Goal: Check status: Check status

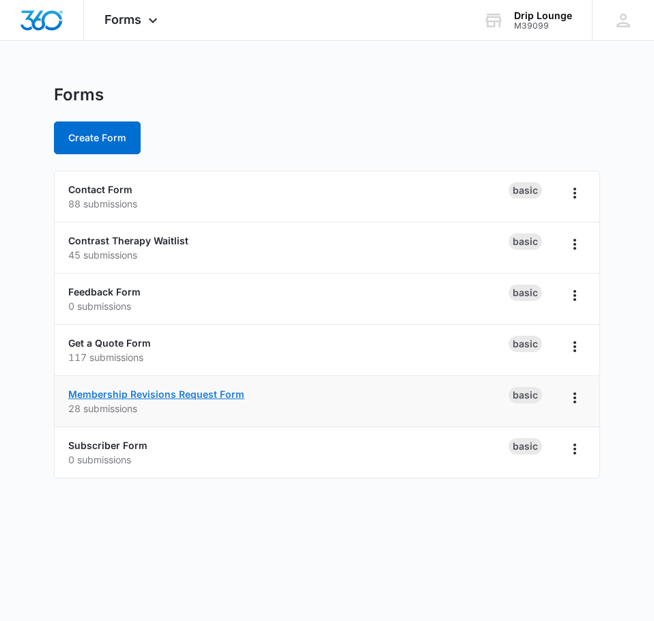
click at [129, 392] on link "Membership Revisions Request Form" at bounding box center [156, 394] width 176 height 12
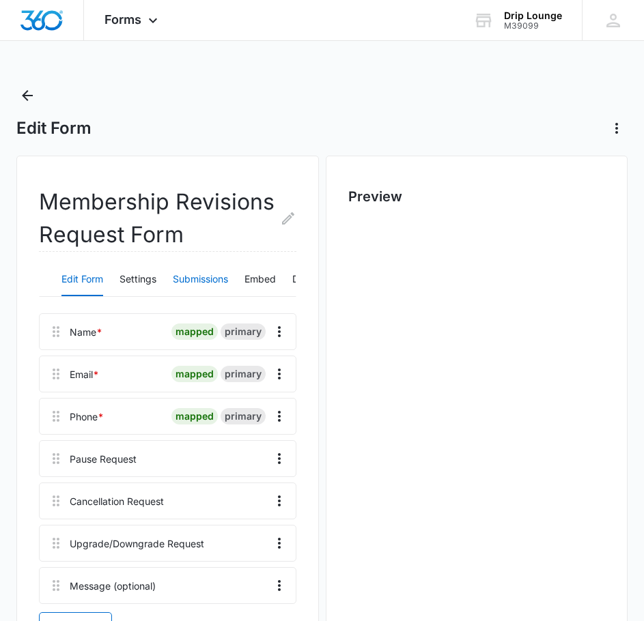
click at [181, 277] on button "Submissions" at bounding box center [200, 280] width 55 height 33
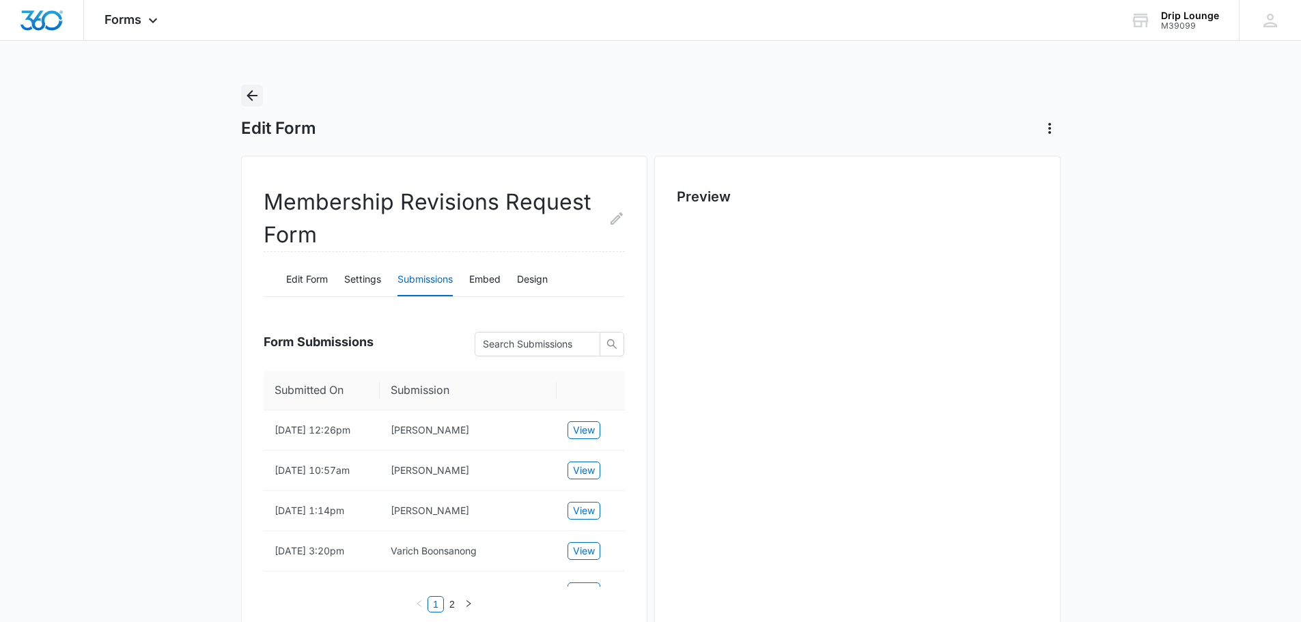
click at [257, 101] on icon "Back" at bounding box center [252, 95] width 16 height 16
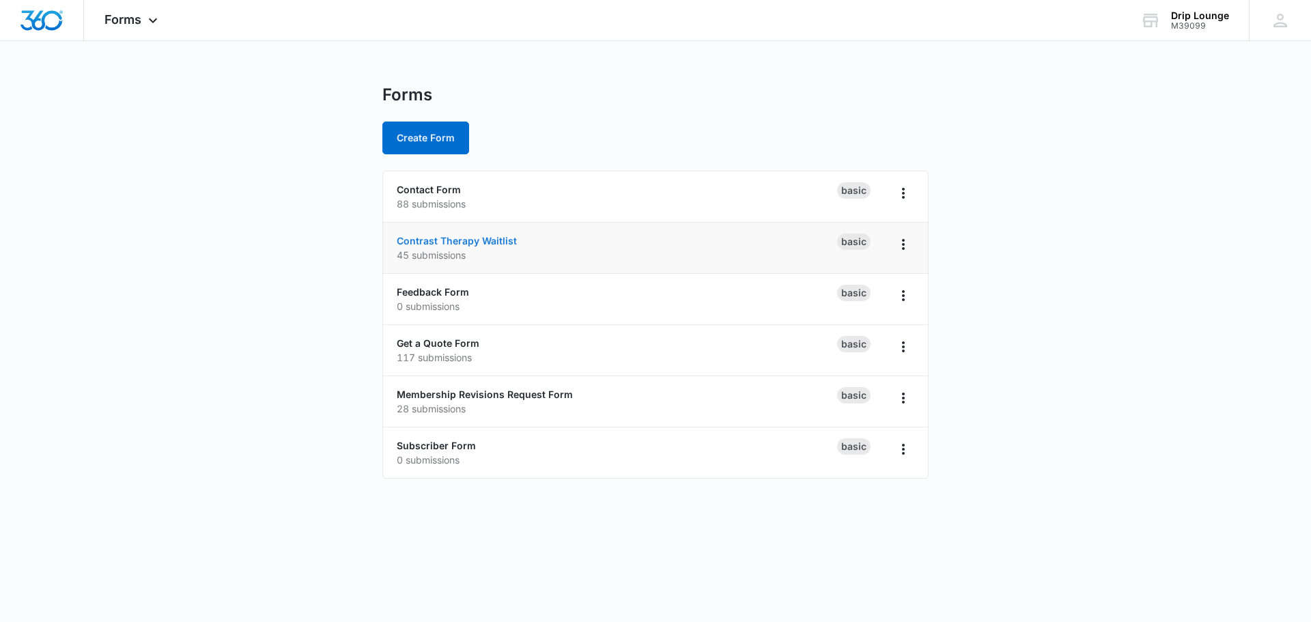
click at [427, 237] on div "Contrast Therapy Waitlist 45 submissions" at bounding box center [617, 247] width 440 height 29
click at [427, 237] on link "Contrast Therapy Waitlist" at bounding box center [457, 241] width 120 height 12
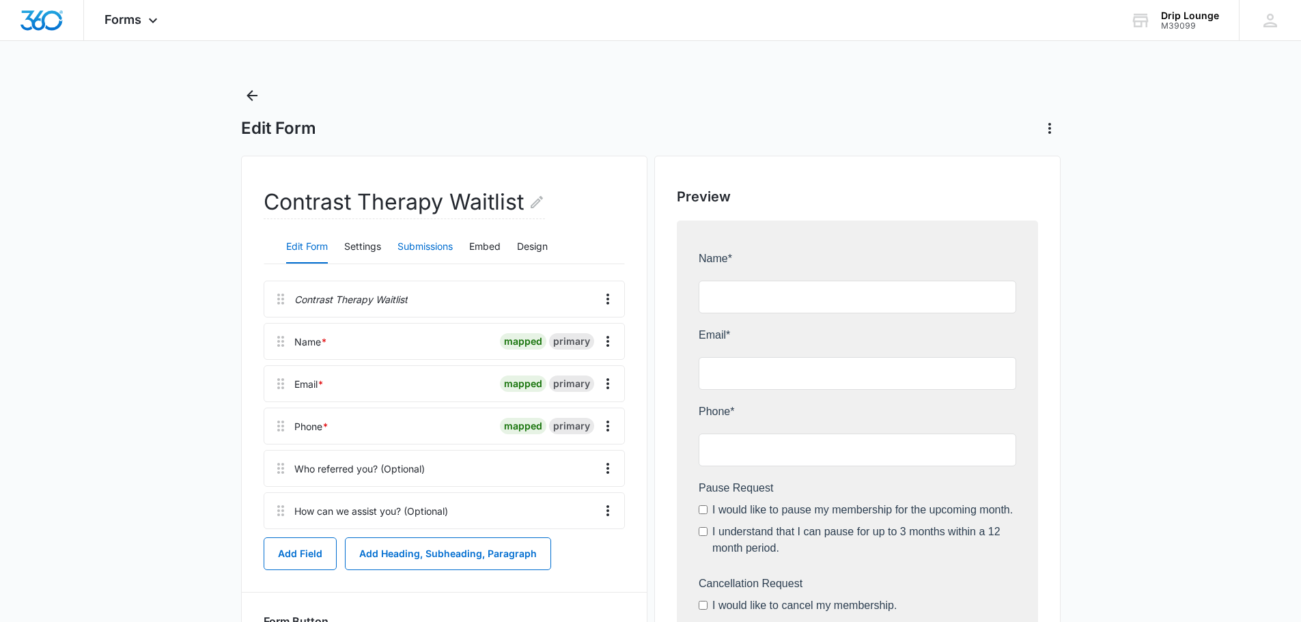
click at [417, 248] on button "Submissions" at bounding box center [424, 247] width 55 height 33
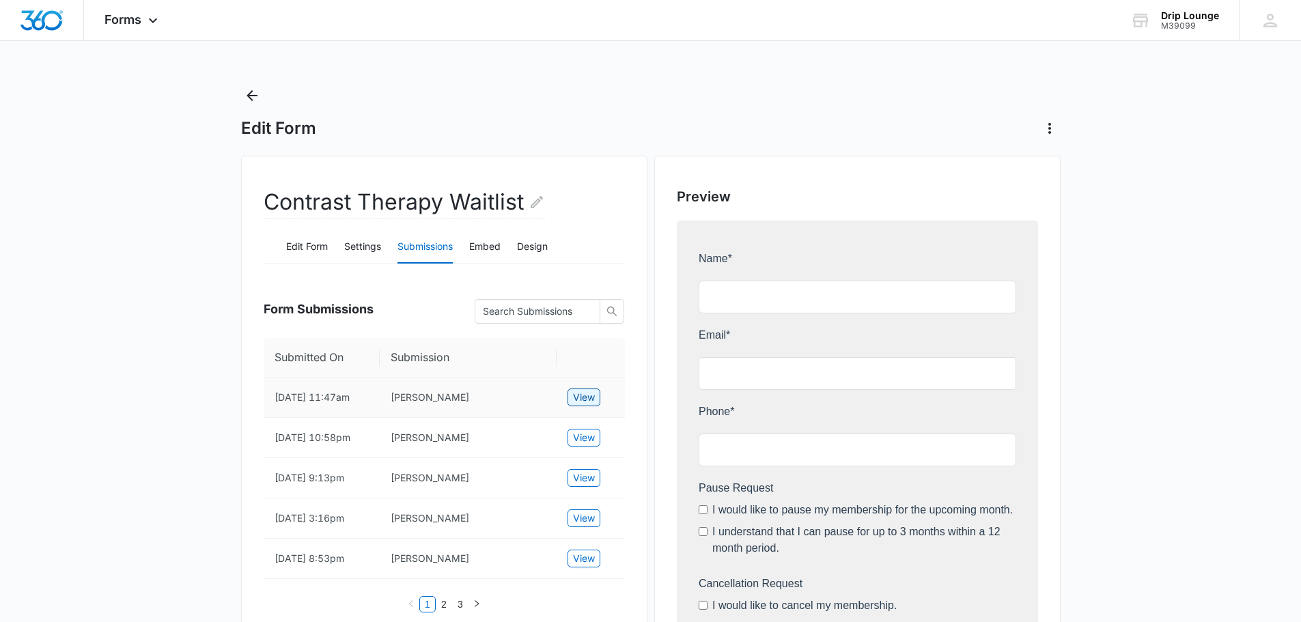
click at [591, 394] on span "View" at bounding box center [584, 397] width 22 height 15
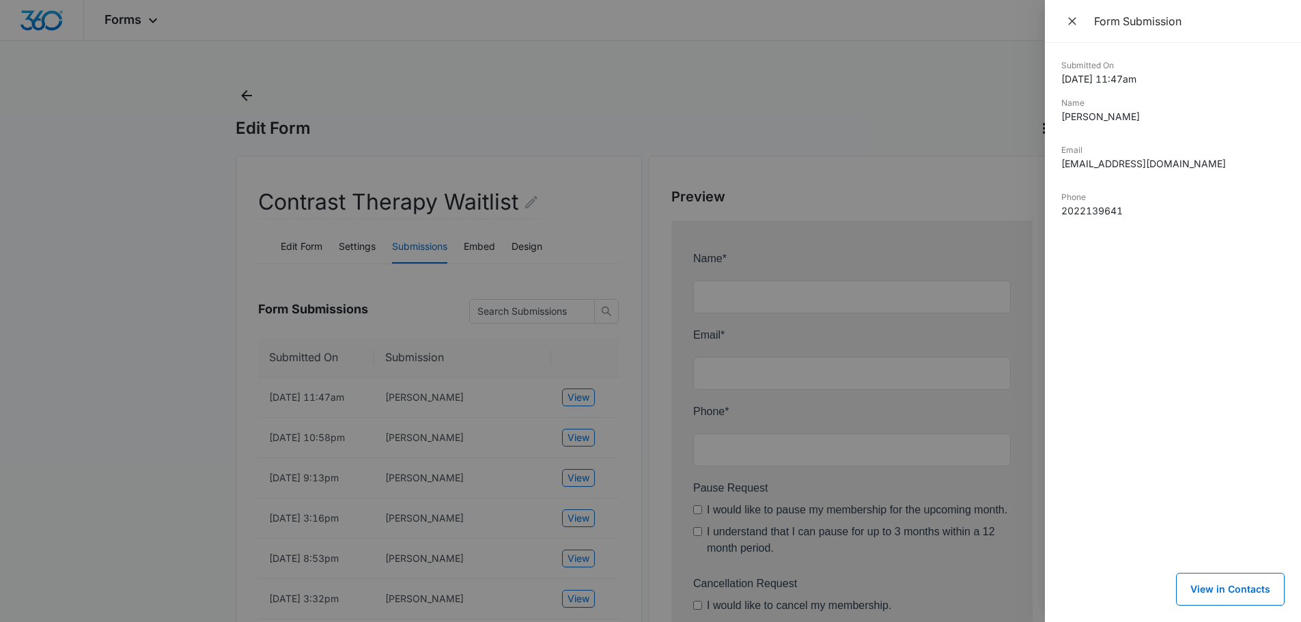
click at [653, 210] on dd "2022139641" at bounding box center [1172, 210] width 223 height 14
click at [124, 360] on div at bounding box center [650, 311] width 1301 height 622
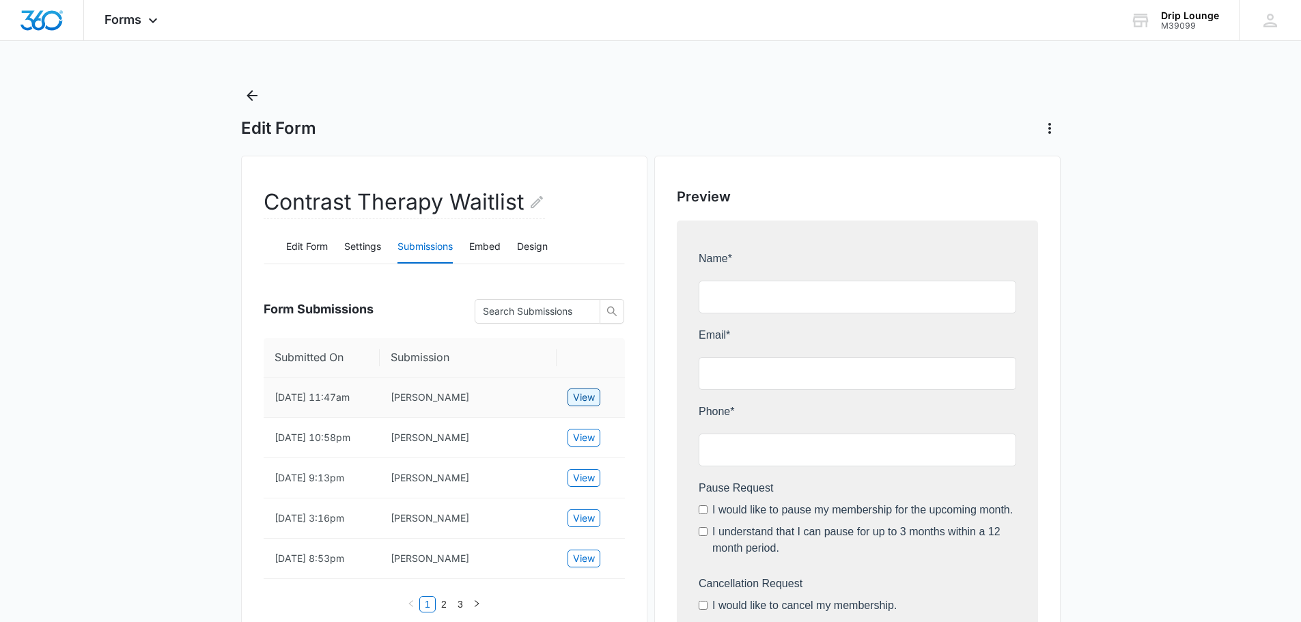
click at [586, 399] on span "View" at bounding box center [584, 397] width 22 height 15
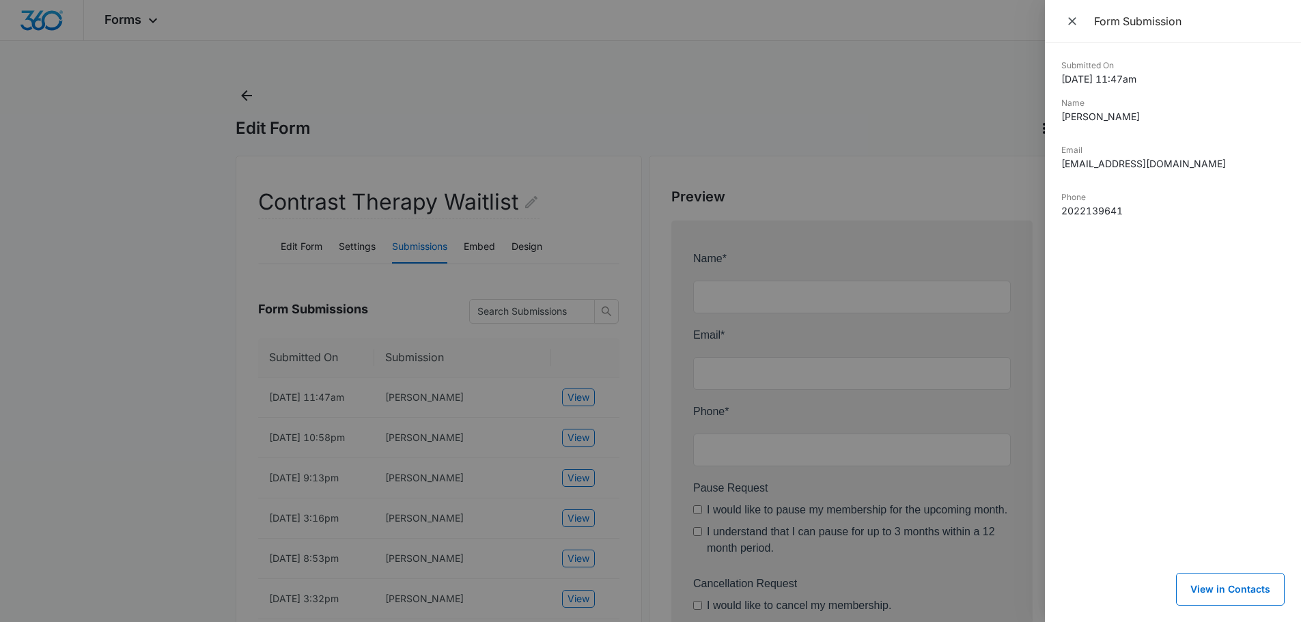
click at [247, 100] on div at bounding box center [650, 311] width 1301 height 622
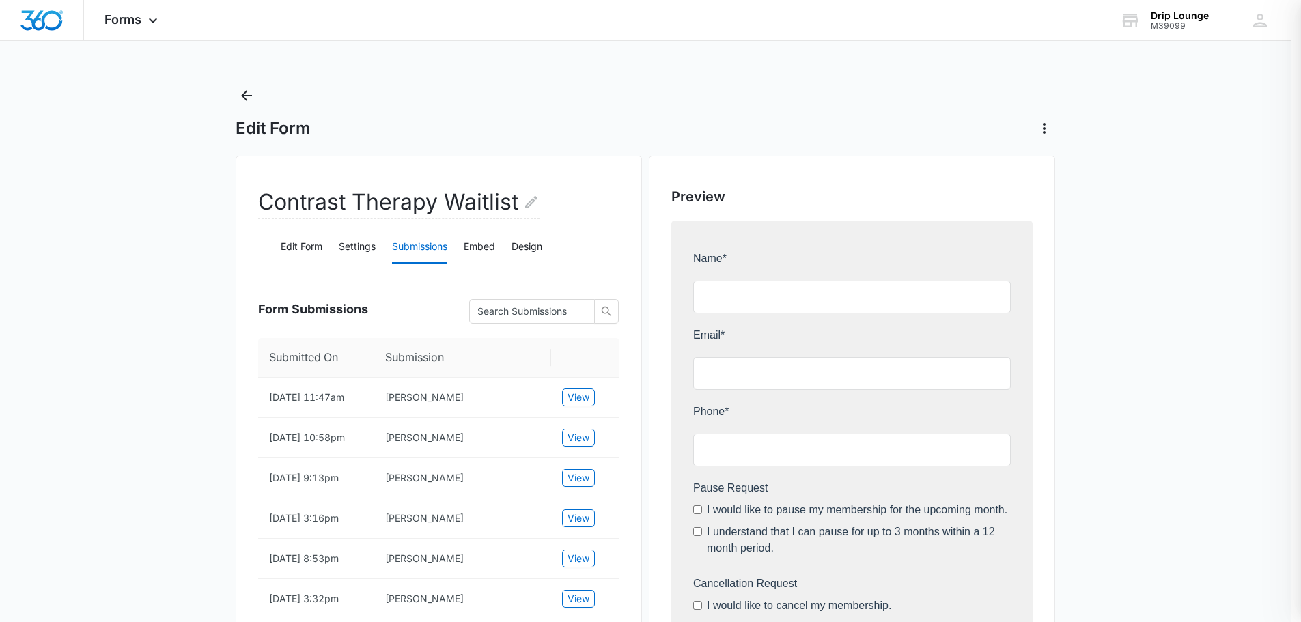
click at [247, 98] on div at bounding box center [650, 311] width 1301 height 622
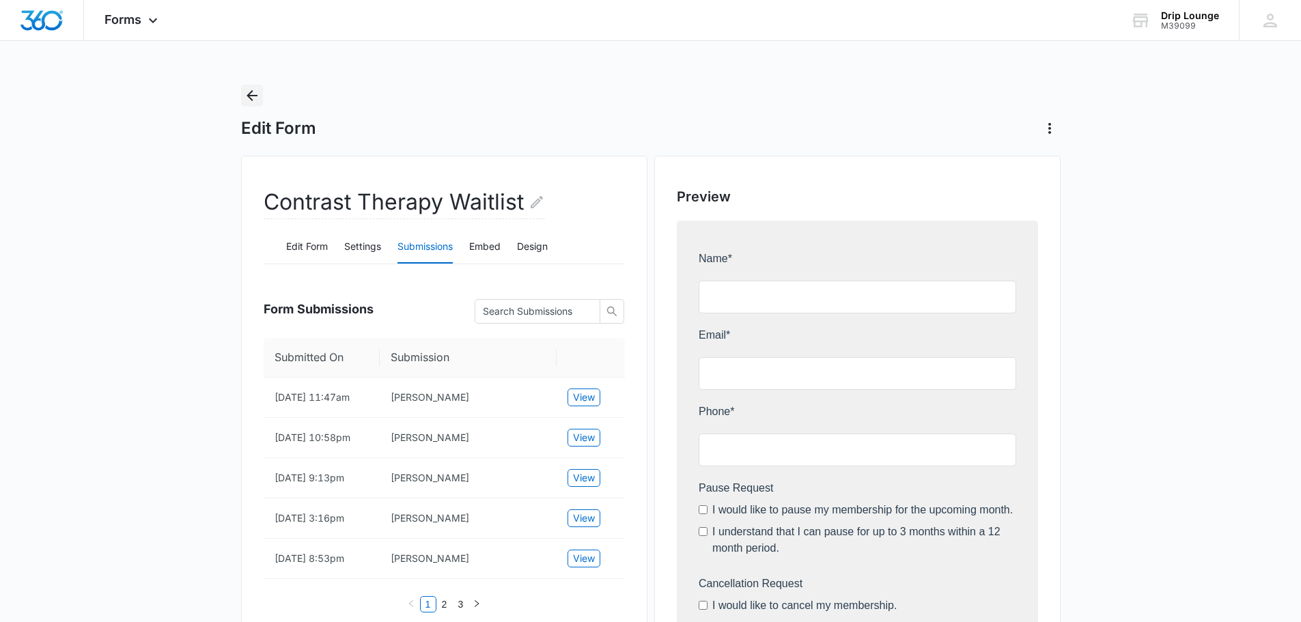
click at [247, 98] on icon "Back" at bounding box center [252, 95] width 16 height 16
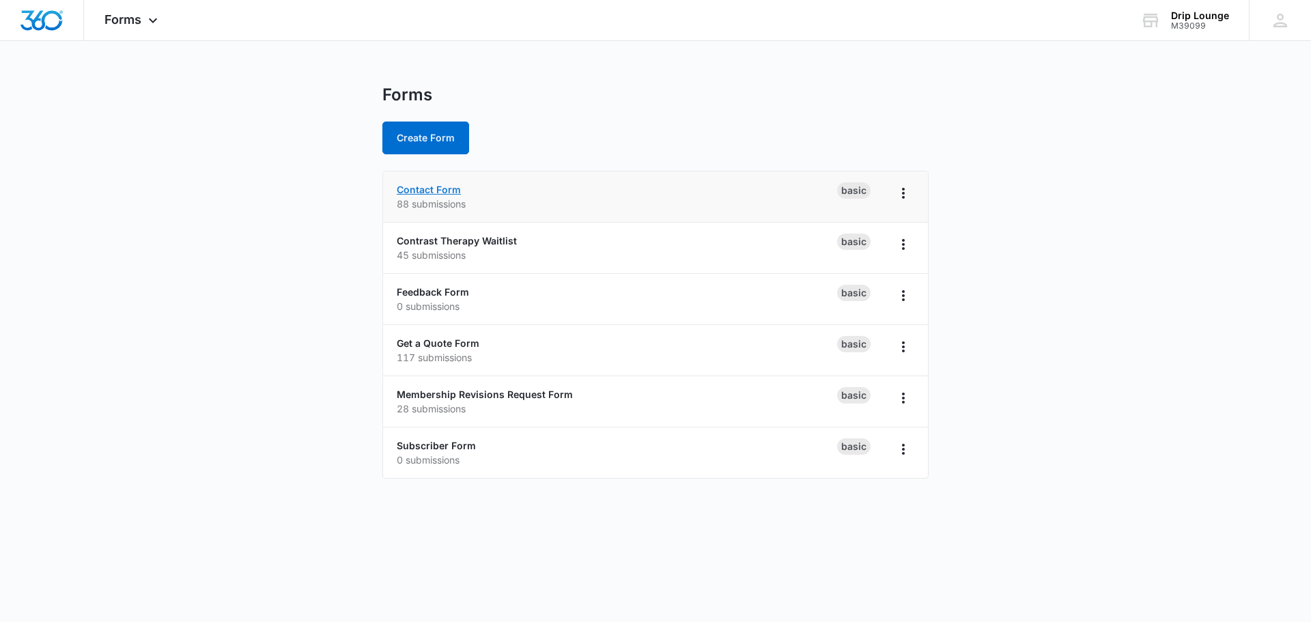
click at [432, 186] on link "Contact Form" at bounding box center [429, 190] width 64 height 12
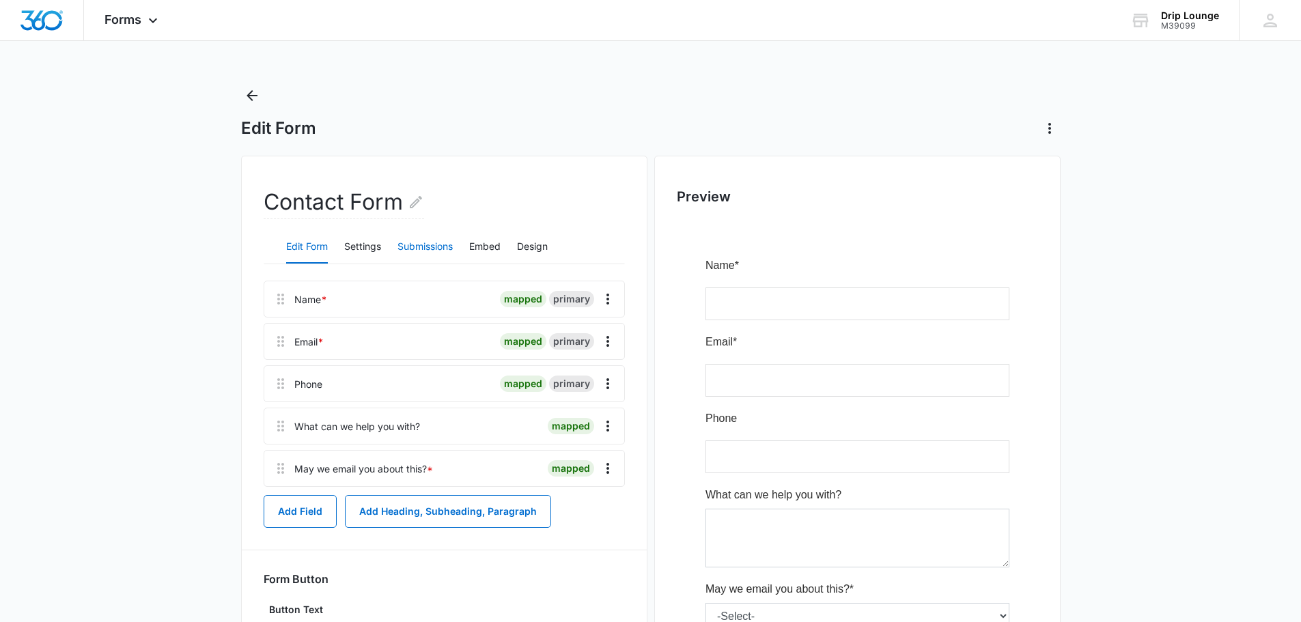
click at [427, 243] on button "Submissions" at bounding box center [424, 247] width 55 height 33
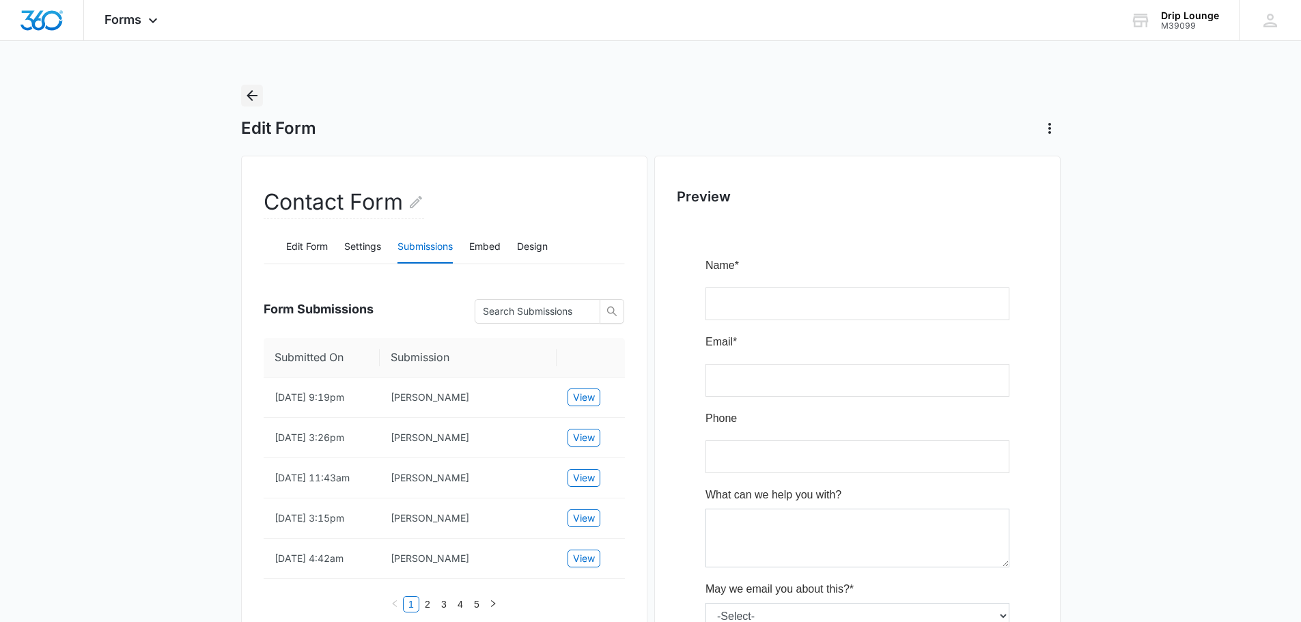
click at [249, 95] on icon "Back" at bounding box center [251, 95] width 11 height 11
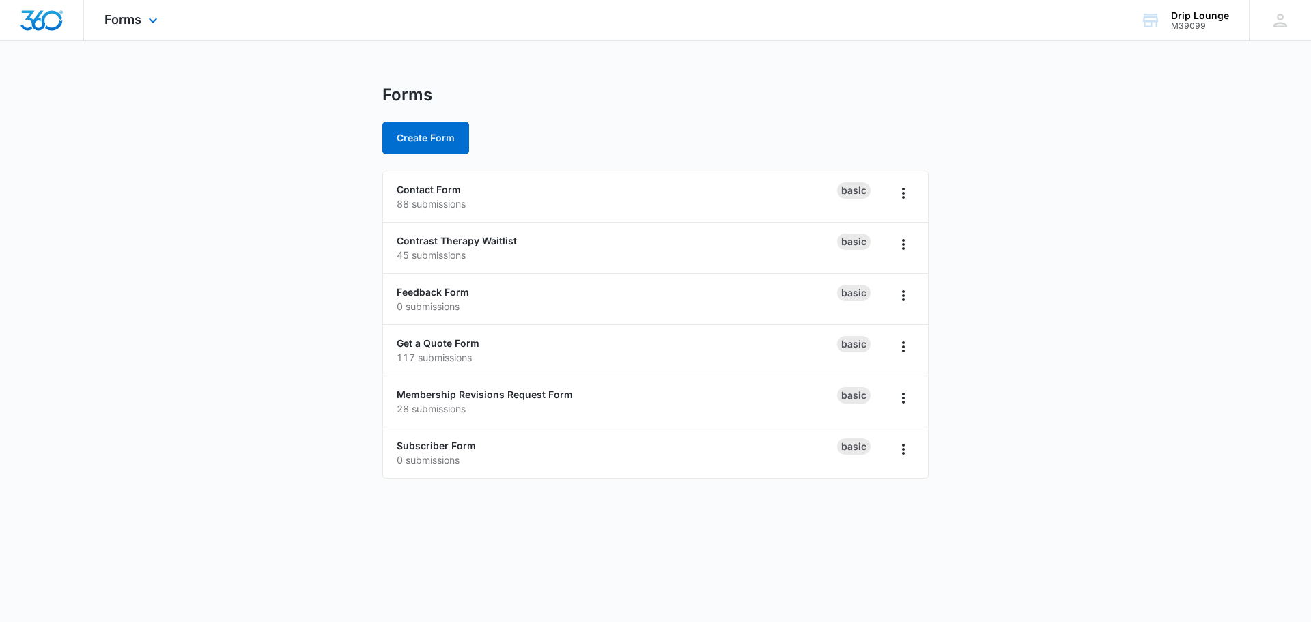
click at [53, 20] on img "Dashboard" at bounding box center [42, 20] width 44 height 20
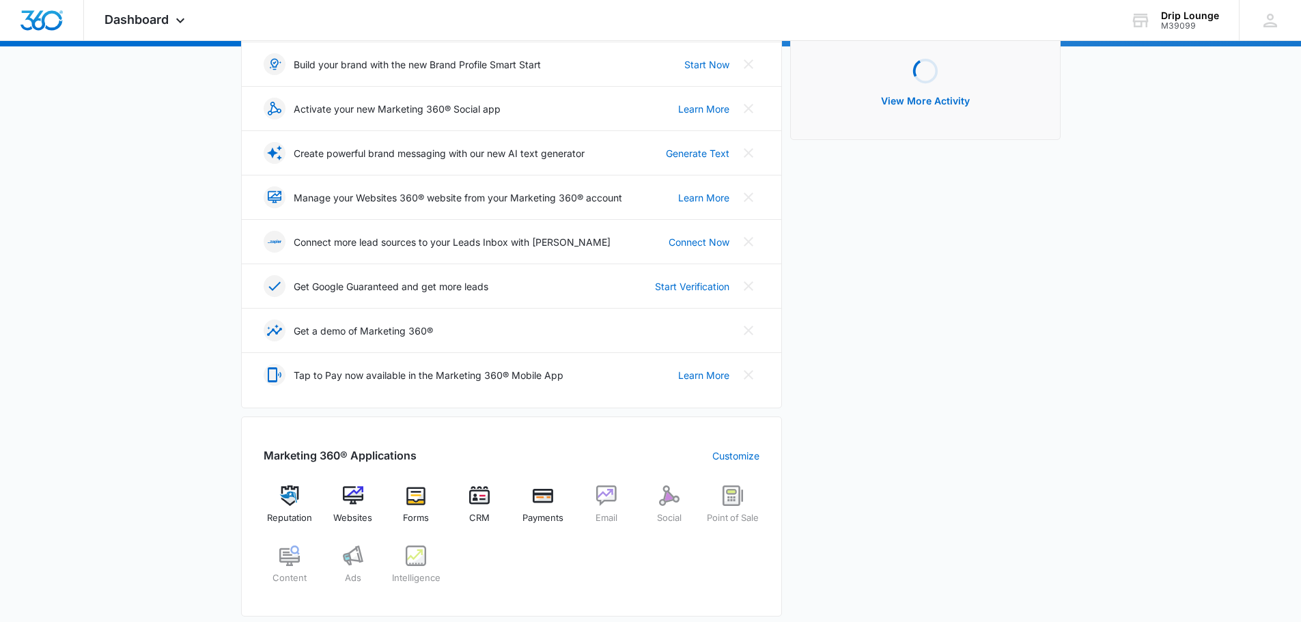
scroll to position [410, 0]
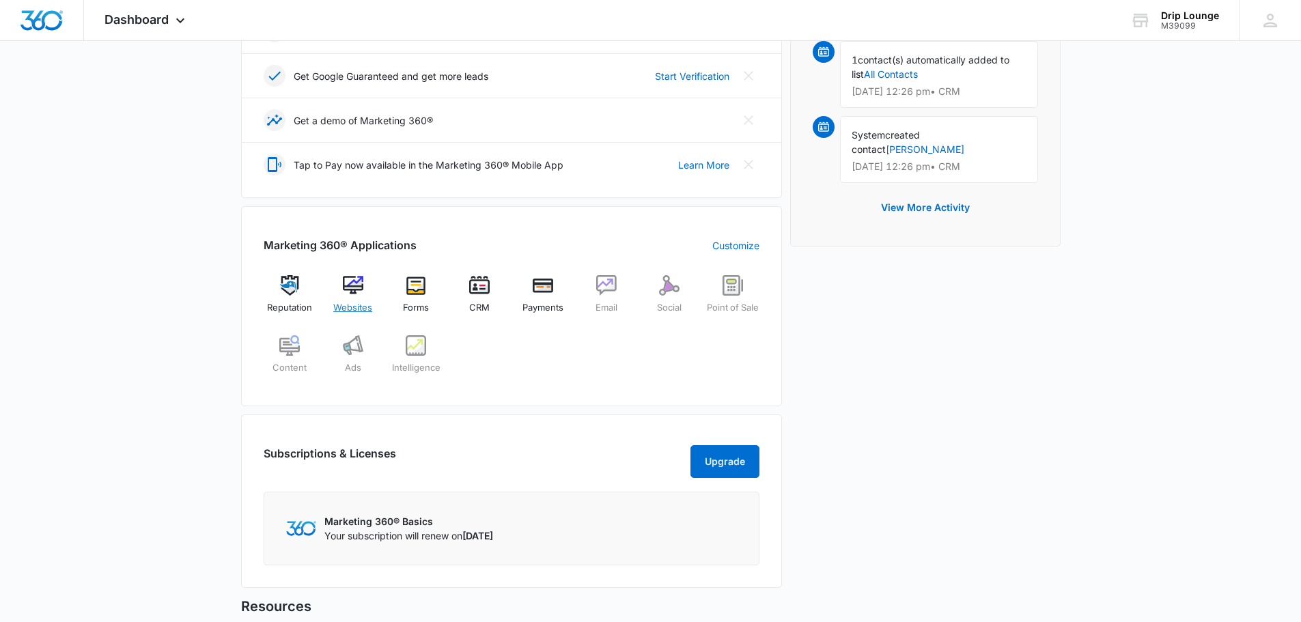
click at [348, 285] on img at bounding box center [353, 285] width 20 height 20
